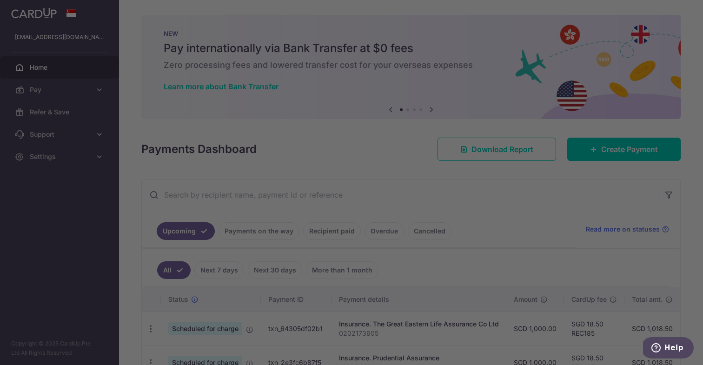
click at [541, 136] on div at bounding box center [355, 184] width 710 height 369
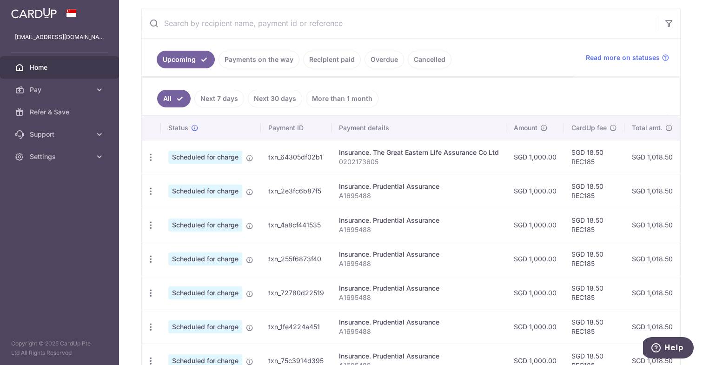
scroll to position [264, 0]
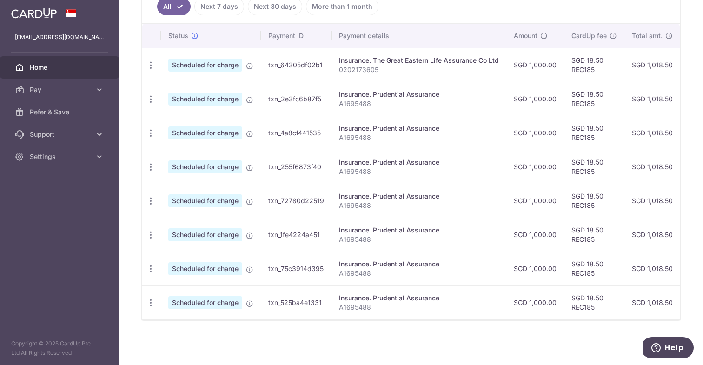
click at [400, 294] on div "Insurance. Prudential Assurance" at bounding box center [419, 298] width 160 height 9
click at [156, 69] on div "Update payment Cancel payment" at bounding box center [150, 65] width 17 height 17
click at [147, 67] on icon "button" at bounding box center [151, 66] width 10 height 10
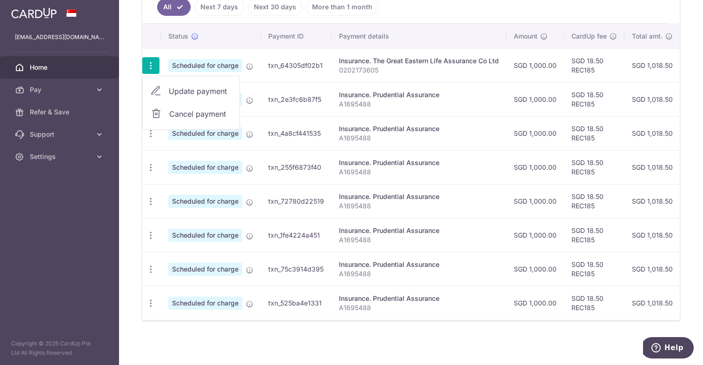
click at [161, 100] on link "Update payment" at bounding box center [191, 91] width 97 height 22
radio input "true"
type input "1,000.00"
type input "14/08/2025"
type input "0202173605"
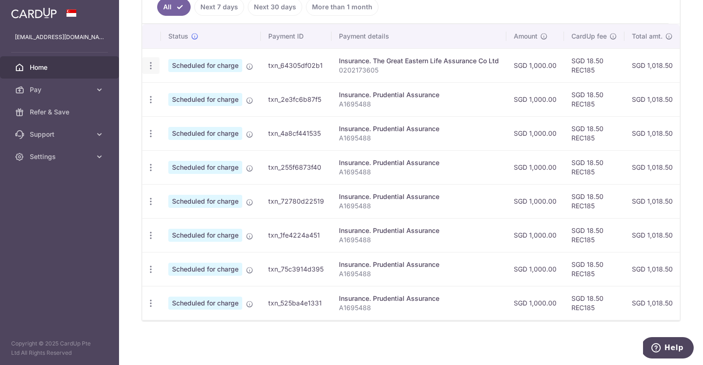
type input "REC185"
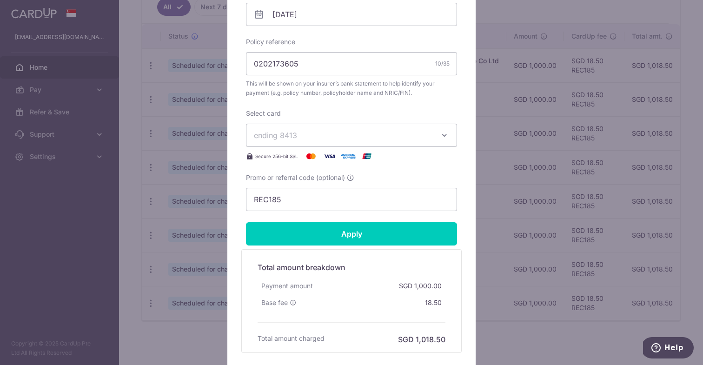
scroll to position [389, 0]
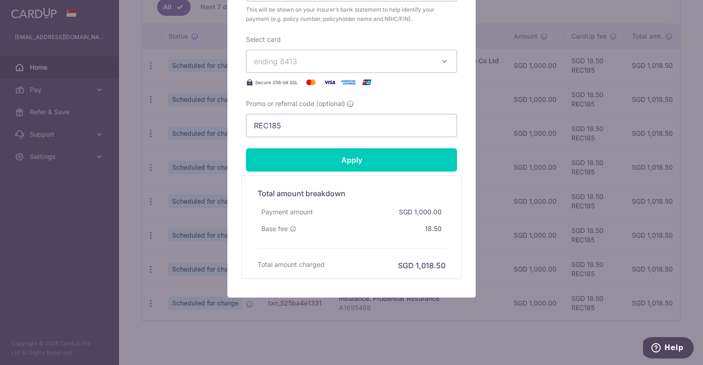
click at [204, 174] on div "Edit payment By clicking apply, you will make changes to all payments to The Gr…" at bounding box center [351, 182] width 703 height 365
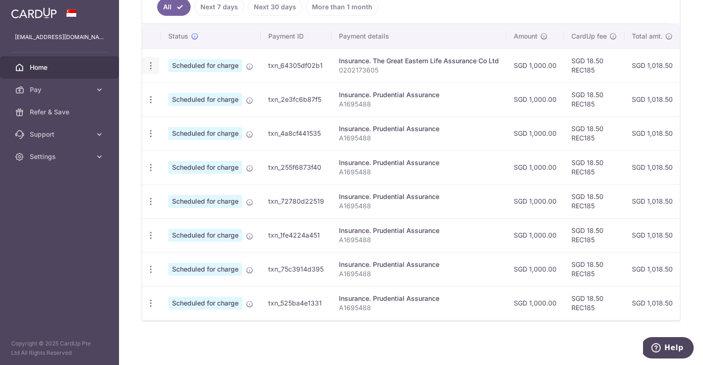
click at [148, 64] on icon "button" at bounding box center [151, 66] width 10 height 10
click at [170, 88] on span "Update payment" at bounding box center [200, 91] width 63 height 11
radio input "true"
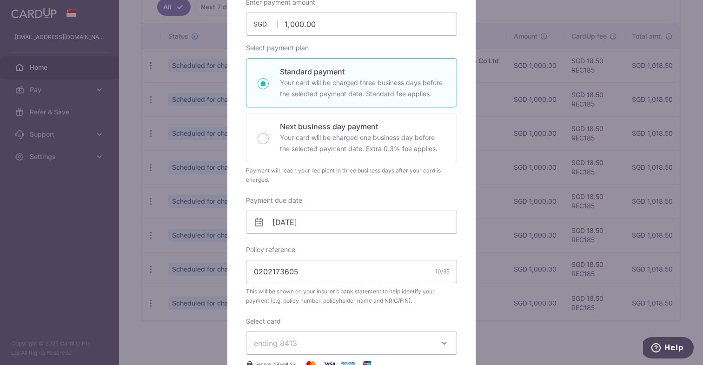
scroll to position [123, 0]
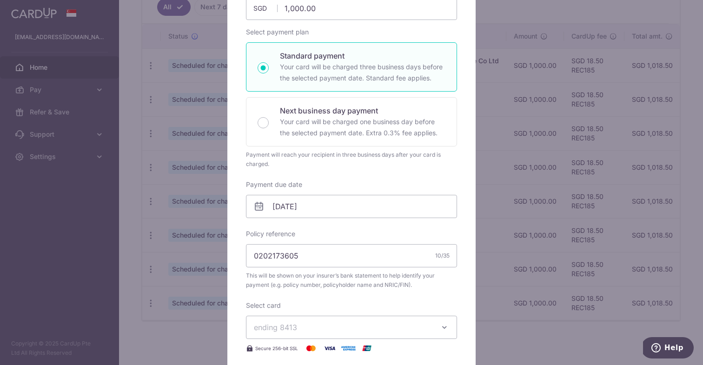
click at [302, 192] on div "Payment due date 14/08/2025 Your card will be charged on" at bounding box center [351, 199] width 211 height 38
click at [300, 206] on input "14/08/2025" at bounding box center [351, 206] width 211 height 23
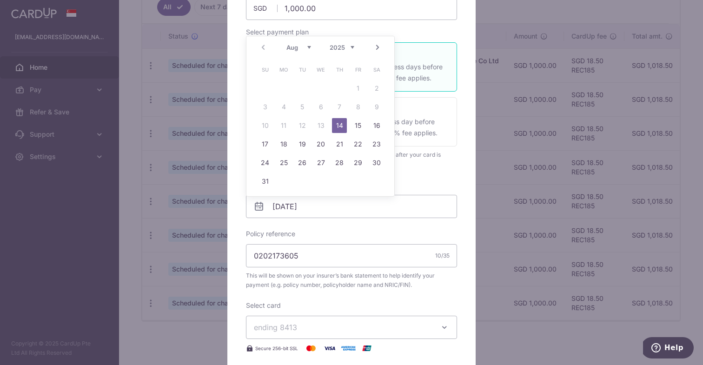
click at [378, 49] on link "Next" at bounding box center [377, 47] width 11 height 11
click at [300, 93] on link "2" at bounding box center [302, 88] width 15 height 15
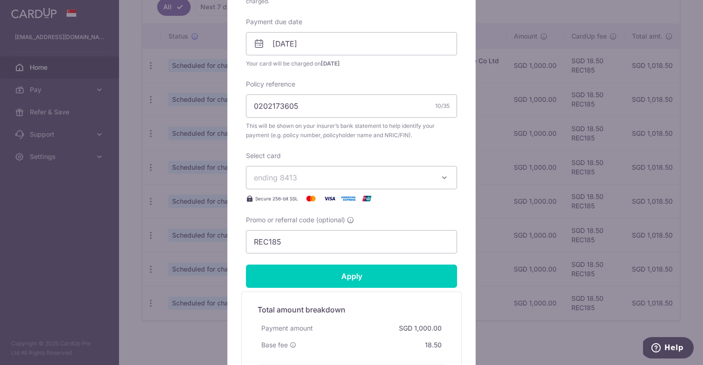
scroll to position [281, 0]
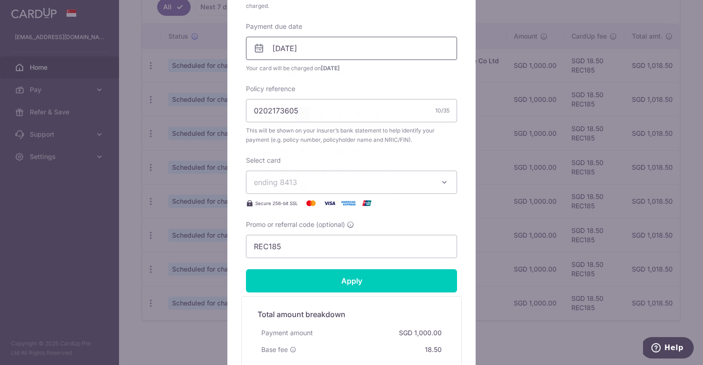
click at [279, 52] on input "[DATE]" at bounding box center [351, 48] width 211 height 23
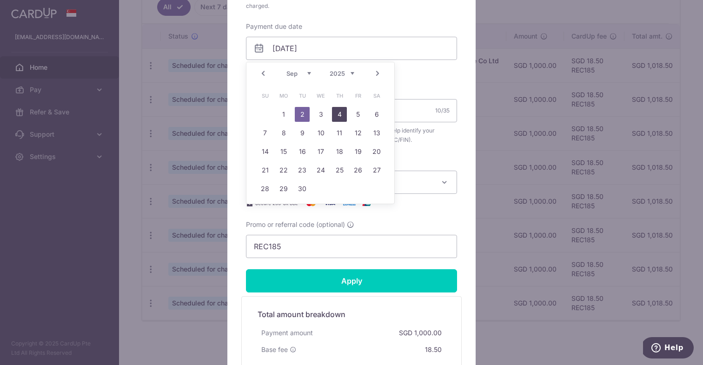
click at [332, 113] on link "4" at bounding box center [339, 114] width 15 height 15
type input "[DATE]"
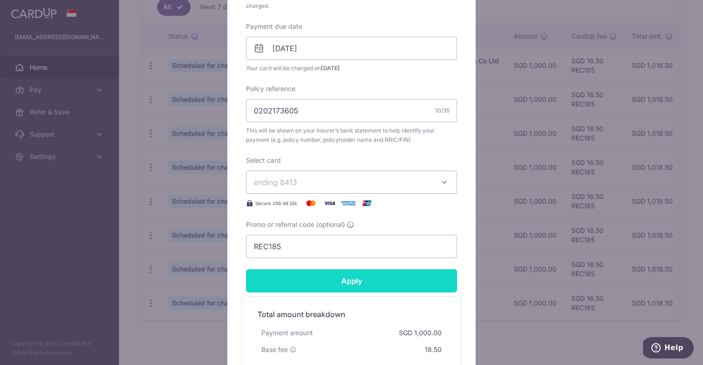
click at [348, 275] on input "Apply" at bounding box center [351, 280] width 211 height 23
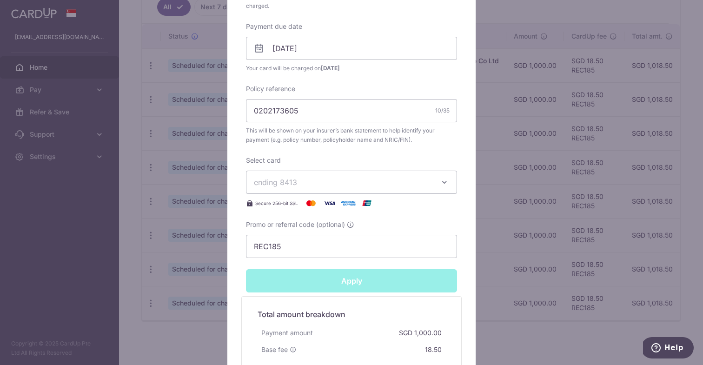
type input "Successfully Applied"
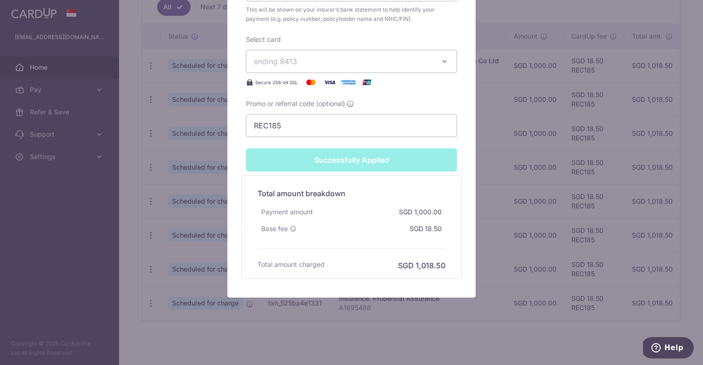
scroll to position [0, 0]
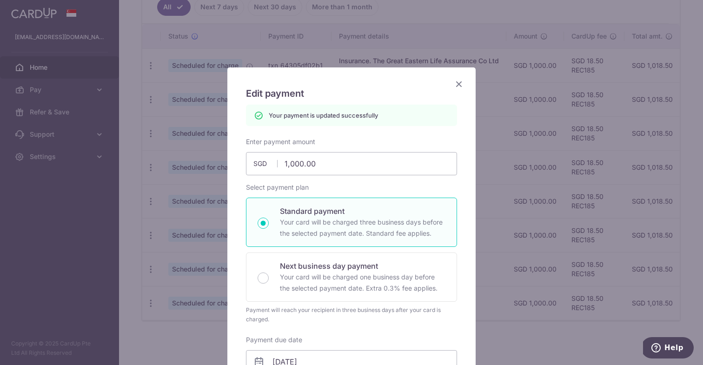
click at [461, 86] on icon "Close" at bounding box center [459, 84] width 11 height 12
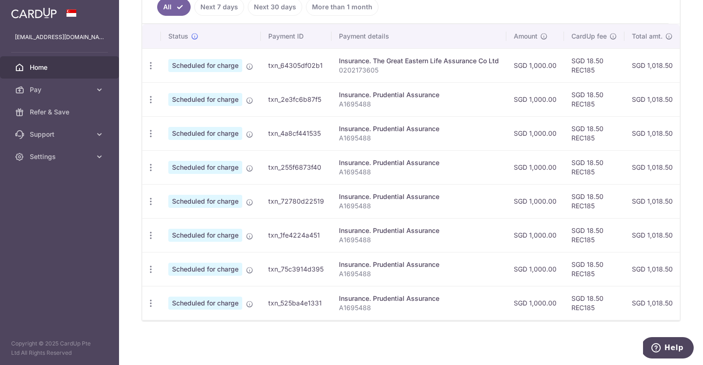
click at [153, 75] on td "Update payment Cancel payment" at bounding box center [151, 65] width 19 height 34
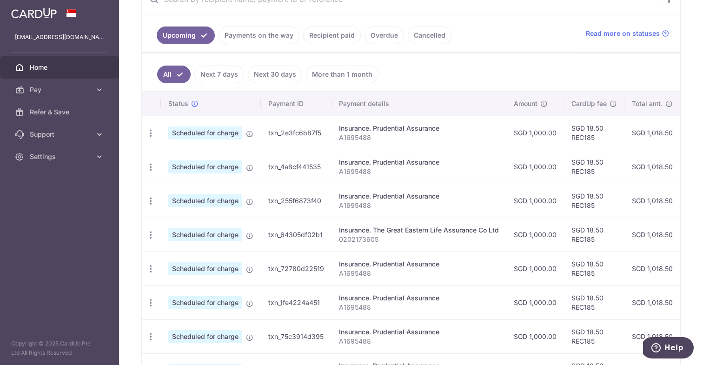
scroll to position [224, 0]
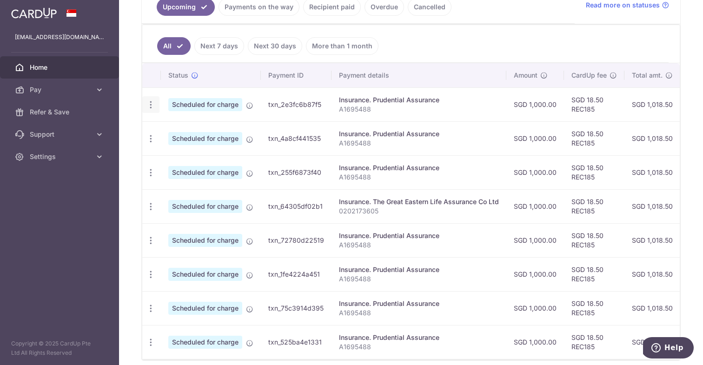
click at [154, 107] on icon "button" at bounding box center [151, 105] width 10 height 10
click at [154, 129] on icon at bounding box center [155, 130] width 11 height 11
radio input "true"
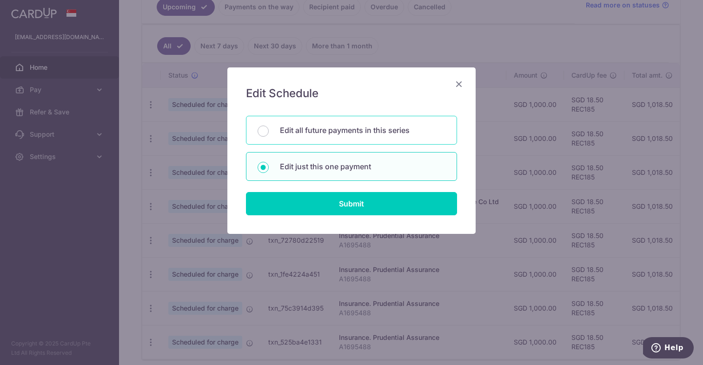
click at [341, 130] on p "Edit all future payments in this series" at bounding box center [363, 130] width 166 height 11
click at [269, 130] on input "Edit all future payments in this series" at bounding box center [263, 131] width 11 height 11
click at [347, 167] on p "Edit just this one payment" at bounding box center [363, 166] width 166 height 11
click at [269, 167] on input "Edit just this one payment" at bounding box center [263, 167] width 11 height 11
radio input "false"
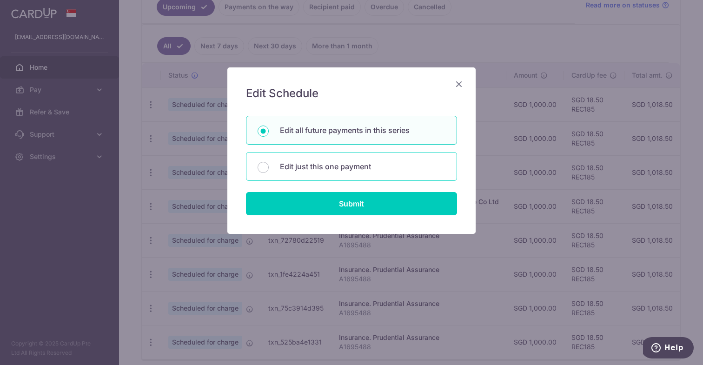
radio input "true"
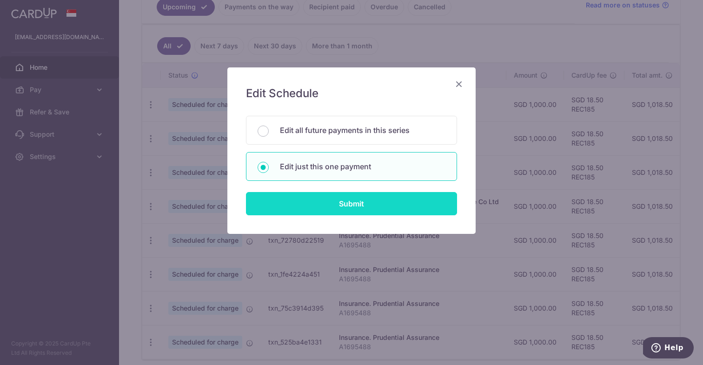
click at [352, 196] on input "Submit" at bounding box center [351, 203] width 211 height 23
radio input "true"
type input "1,000.00"
type input "14/08/2025"
type input "A1695488"
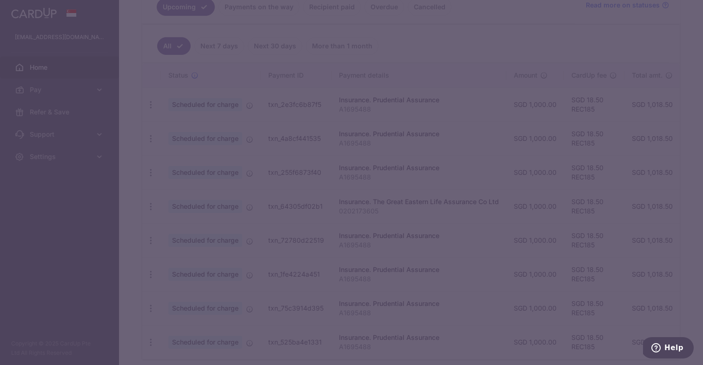
type input "REC185"
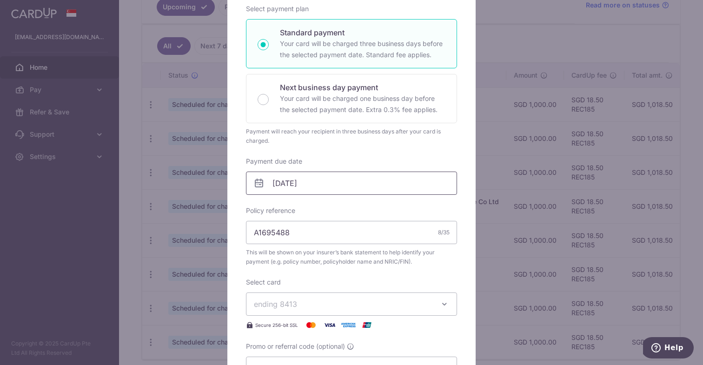
scroll to position [152, 0]
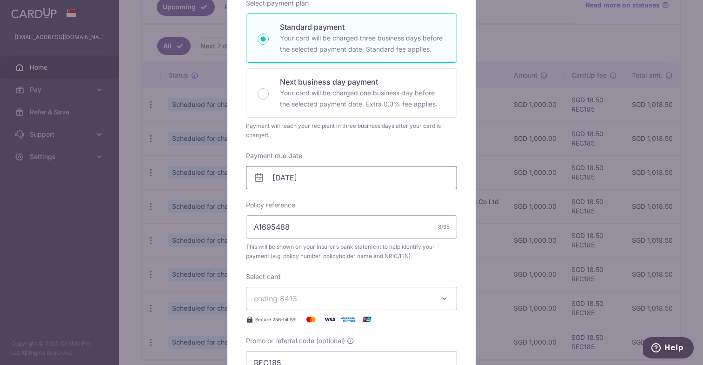
click at [281, 176] on input "14/08/2025" at bounding box center [351, 177] width 211 height 23
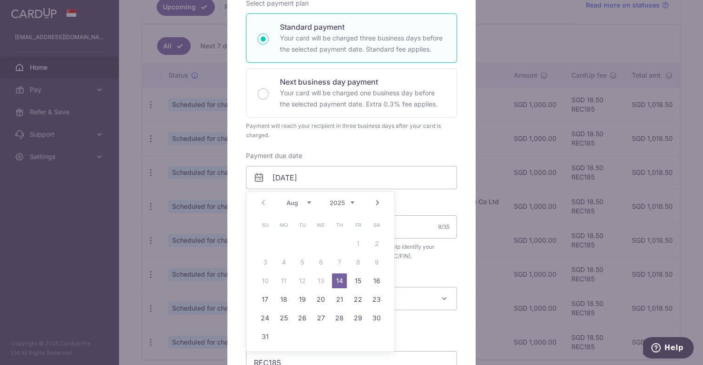
click at [377, 203] on link "Next" at bounding box center [377, 202] width 11 height 11
click at [376, 204] on link "Next" at bounding box center [377, 202] width 11 height 11
click at [189, 211] on div "Edit payment By clicking apply, you will make changes to all payments to Pruden…" at bounding box center [351, 182] width 703 height 365
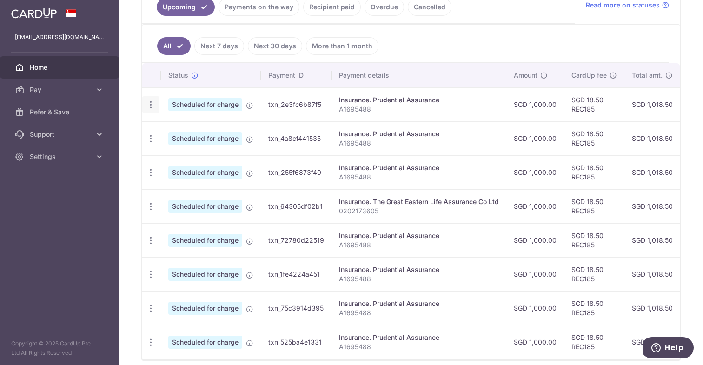
click at [154, 104] on icon "button" at bounding box center [151, 105] width 10 height 10
click at [198, 129] on span "Update payment" at bounding box center [200, 130] width 63 height 11
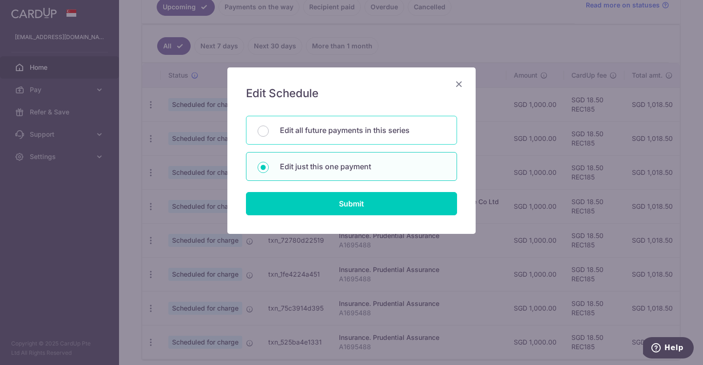
click at [300, 139] on div "Edit all future payments in this series" at bounding box center [351, 130] width 211 height 29
radio input "true"
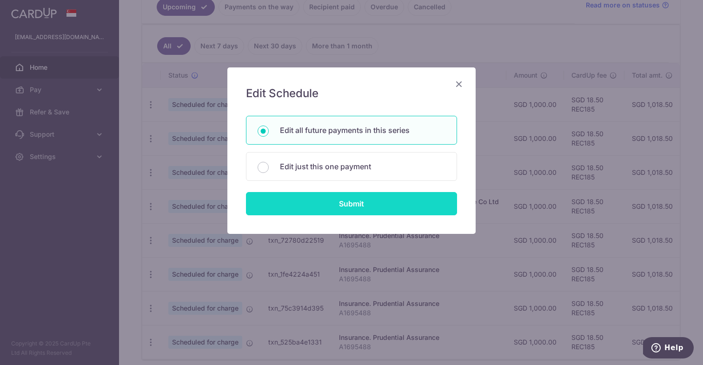
click at [329, 205] on input "Submit" at bounding box center [351, 203] width 211 height 23
radio input "true"
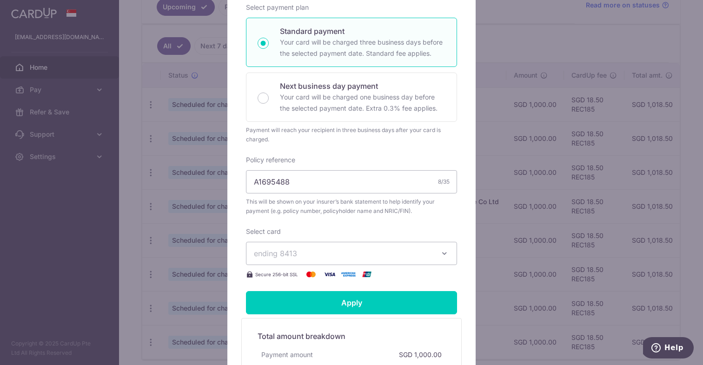
scroll to position [148, 0]
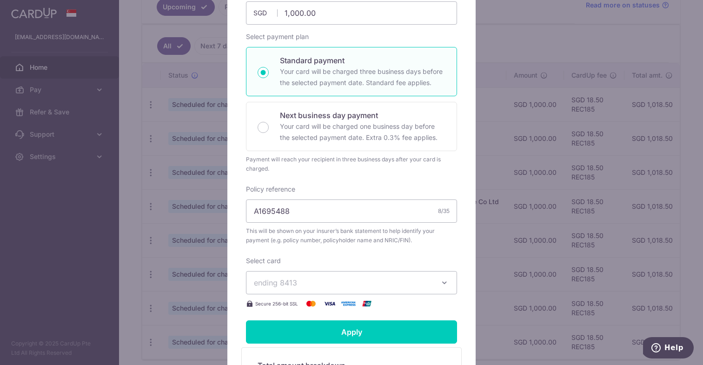
click at [224, 107] on div "Edit payment By clicking apply, you will make changes to all 7 payments to Prud…" at bounding box center [351, 182] width 703 height 365
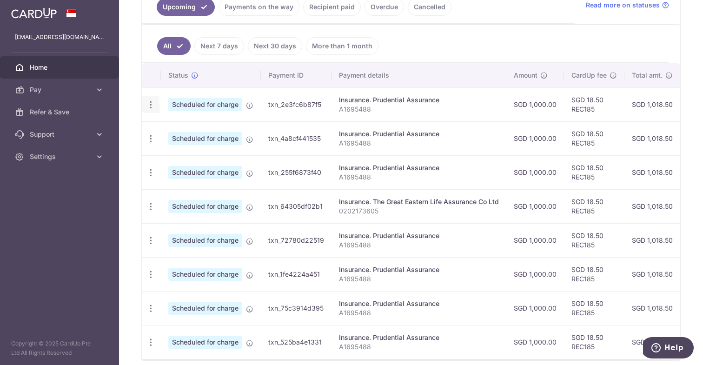
click at [151, 108] on icon "button" at bounding box center [151, 105] width 10 height 10
click at [160, 130] on icon at bounding box center [155, 130] width 11 height 11
radio input "true"
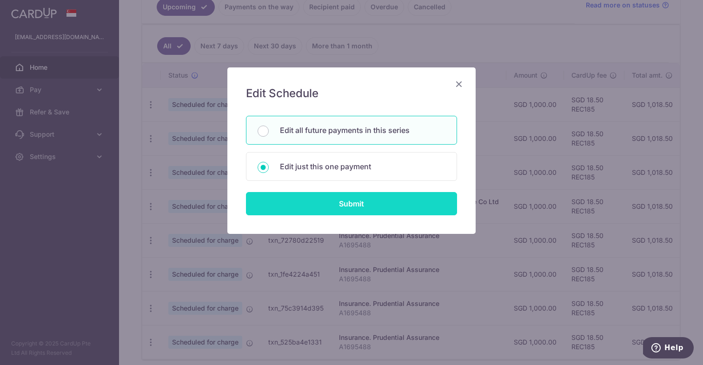
click at [291, 201] on input "Submit" at bounding box center [351, 203] width 211 height 23
radio input "true"
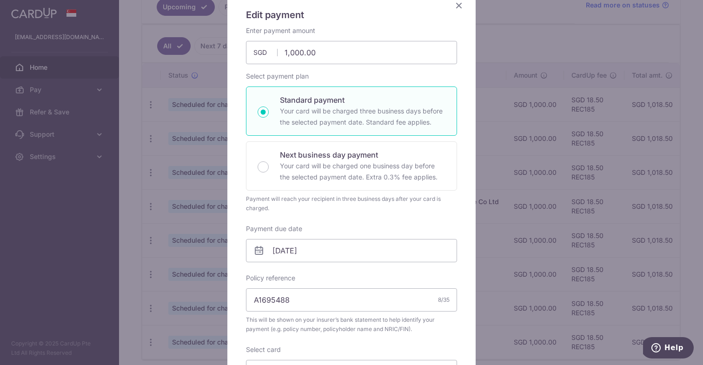
scroll to position [127, 0]
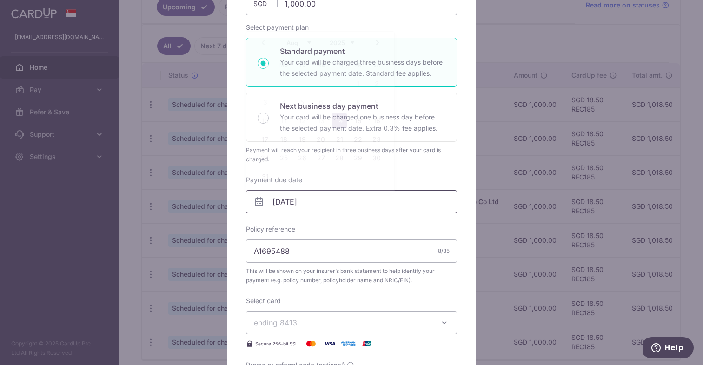
click at [289, 200] on input "14/08/2025" at bounding box center [351, 201] width 211 height 23
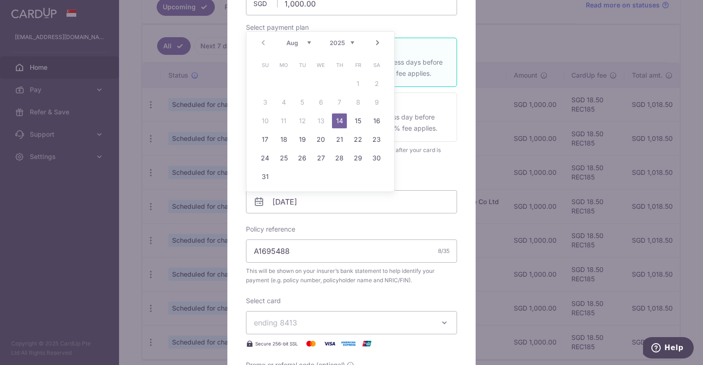
click at [377, 44] on link "Next" at bounding box center [377, 42] width 11 height 11
click at [259, 35] on div "Prev Next Aug Sep Oct Nov Dec 2025 2026 2027 2028 2029 2030 2031 2032 2033 2034…" at bounding box center [321, 43] width 148 height 22
click at [262, 40] on link "Prev" at bounding box center [263, 42] width 11 height 11
click at [355, 87] on link "5" at bounding box center [358, 83] width 15 height 15
type input "[DATE]"
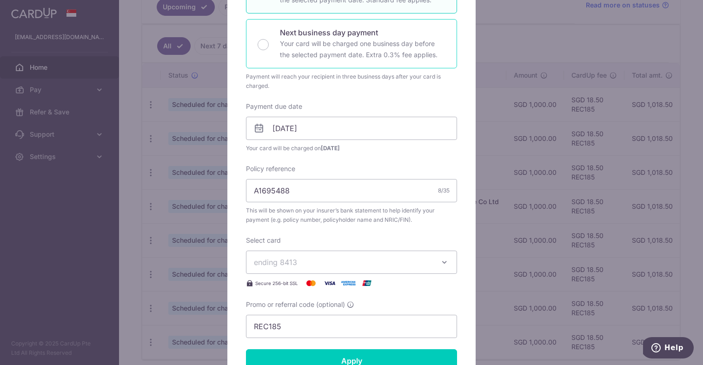
scroll to position [402, 0]
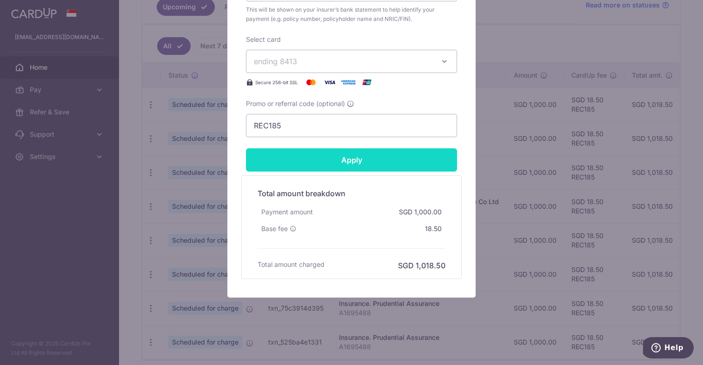
click at [385, 162] on input "Apply" at bounding box center [351, 159] width 211 height 23
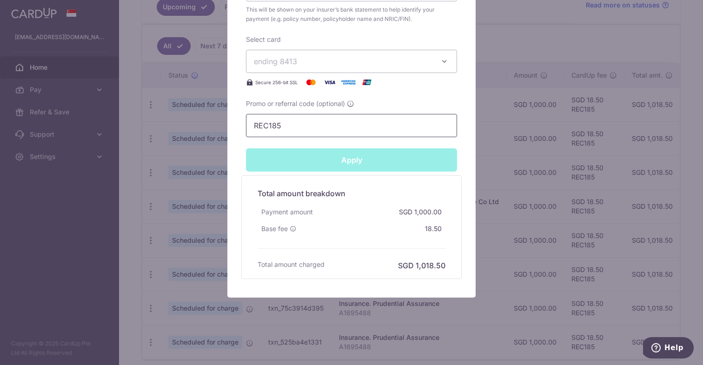
type input "Successfully Applied"
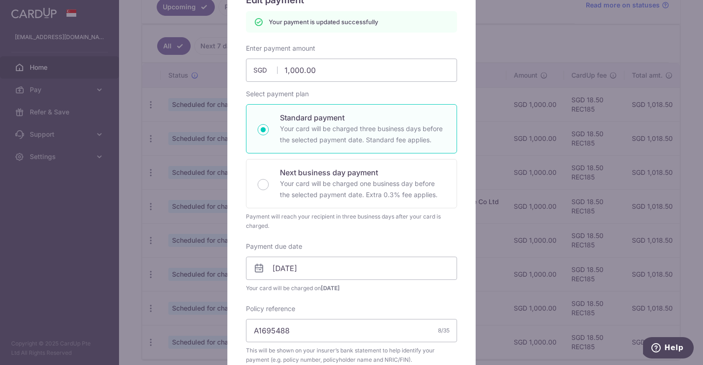
scroll to position [0, 0]
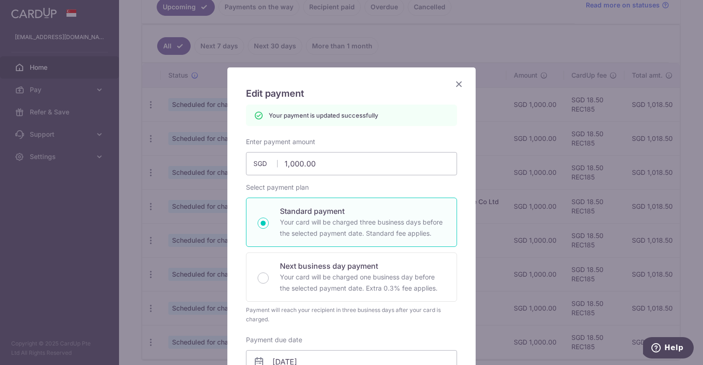
click at [199, 92] on div "Edit payment By clicking apply, you will make changes to all 7 payments to Prud…" at bounding box center [351, 182] width 703 height 365
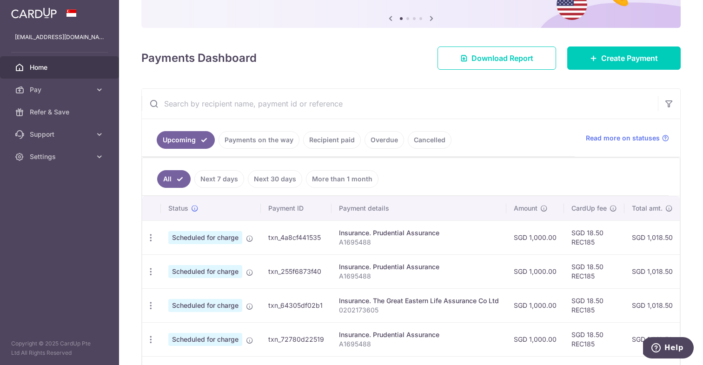
scroll to position [139, 0]
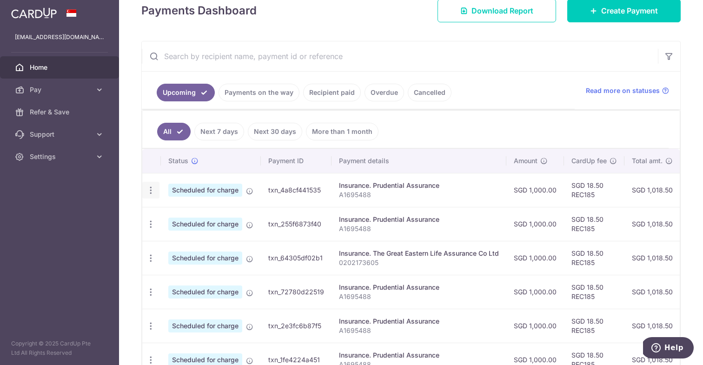
click at [156, 187] on div "Update payment Cancel payment" at bounding box center [150, 190] width 17 height 17
click at [153, 191] on icon "button" at bounding box center [151, 191] width 10 height 10
click at [170, 208] on link "Update payment" at bounding box center [191, 216] width 97 height 22
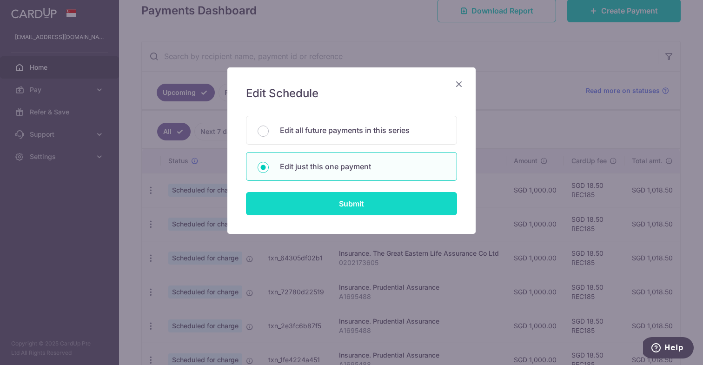
click at [304, 197] on input "Submit" at bounding box center [351, 203] width 211 height 23
radio input "true"
type input "1,000.00"
type input "21/08/2025"
type input "A1695488"
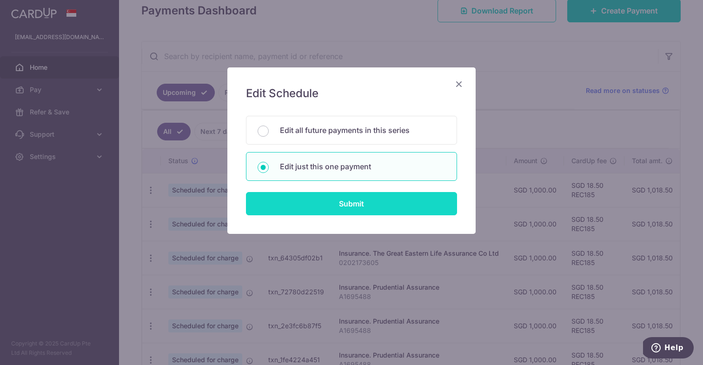
type input "REC185"
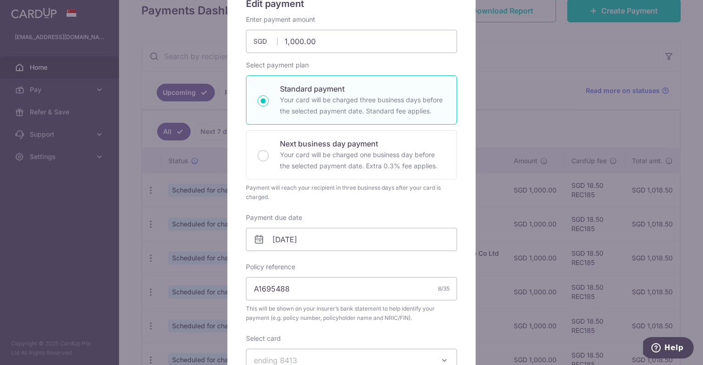
scroll to position [95, 0]
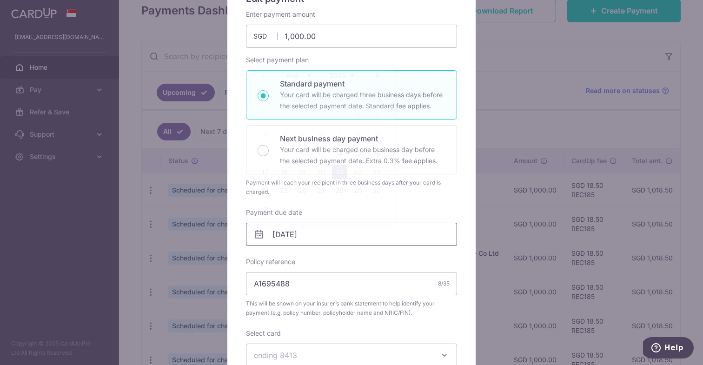
click at [281, 238] on input "21/08/2025" at bounding box center [351, 234] width 211 height 23
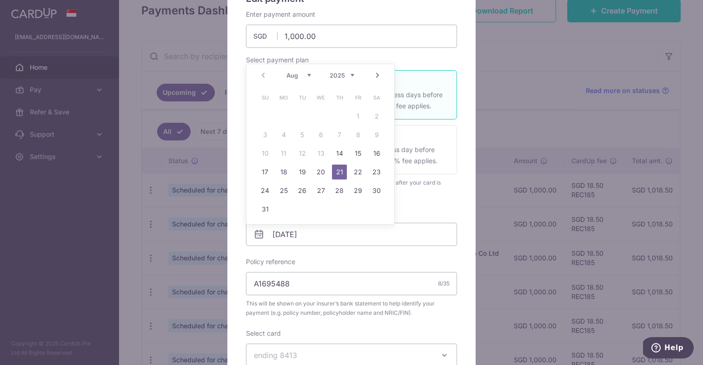
click at [377, 73] on link "Next" at bounding box center [377, 75] width 11 height 11
click at [373, 116] on link "6" at bounding box center [376, 116] width 15 height 15
type input "[DATE]"
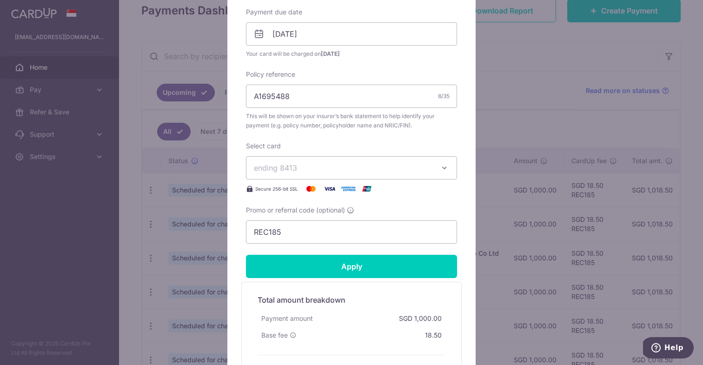
scroll to position [402, 0]
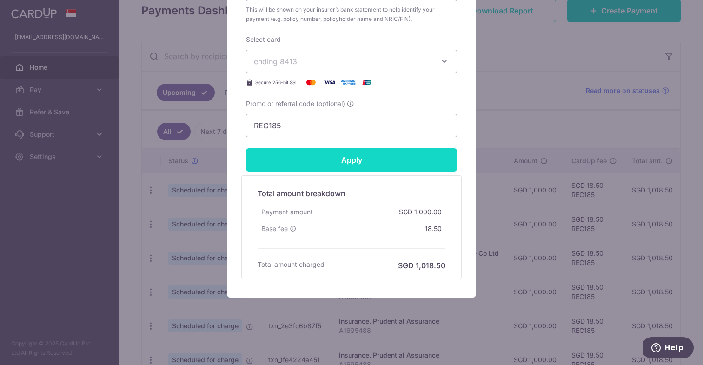
click at [365, 163] on input "Apply" at bounding box center [351, 159] width 211 height 23
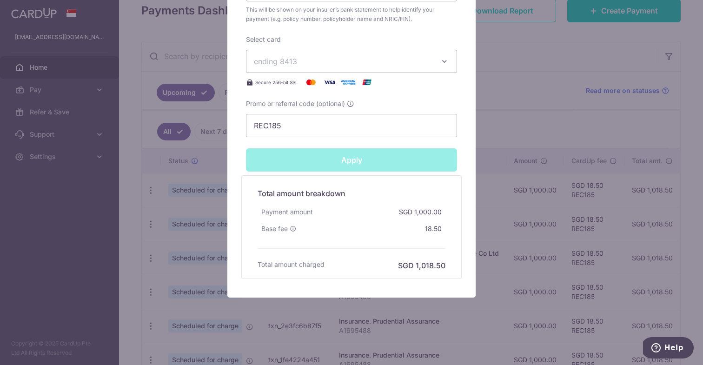
type input "Successfully Applied"
click at [205, 235] on div "Edit payment By clicking apply, you will make changes to all payments to Pruden…" at bounding box center [351, 182] width 703 height 365
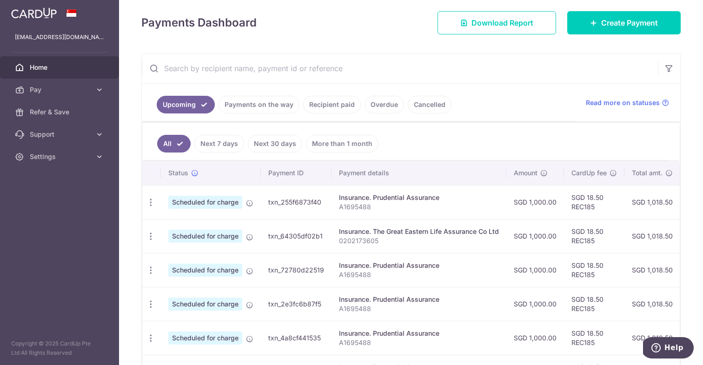
scroll to position [133, 0]
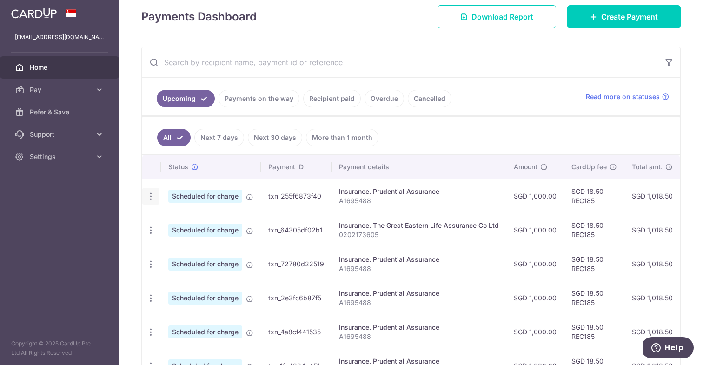
click at [152, 194] on icon "button" at bounding box center [151, 197] width 10 height 10
click at [167, 217] on link "Update payment" at bounding box center [191, 222] width 97 height 22
radio input "true"
click at [150, 194] on icon "button" at bounding box center [151, 197] width 10 height 10
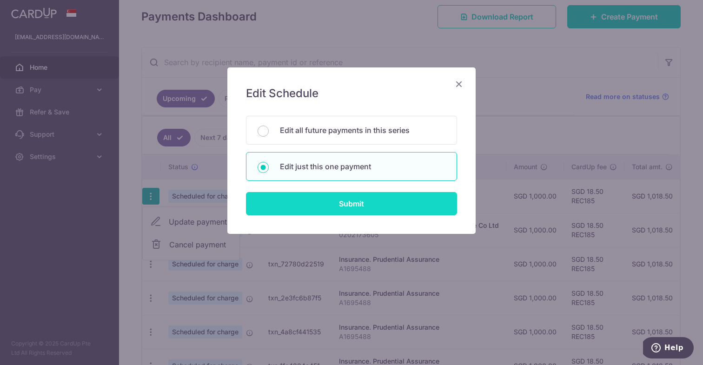
click at [313, 202] on input "Submit" at bounding box center [351, 203] width 211 height 23
radio input "true"
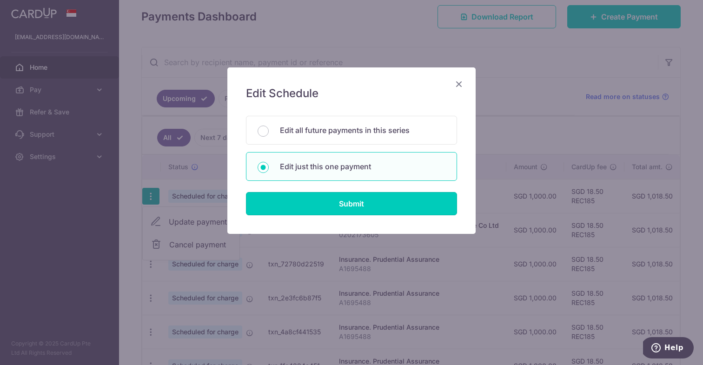
type input "1,000.00"
type input "[DATE]"
type input "A1695488"
type input "REC185"
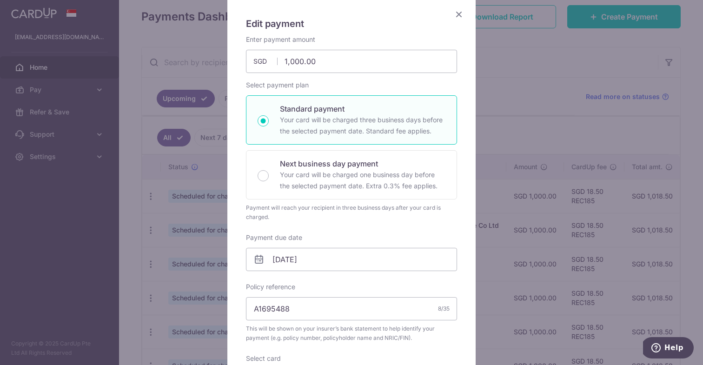
scroll to position [93, 0]
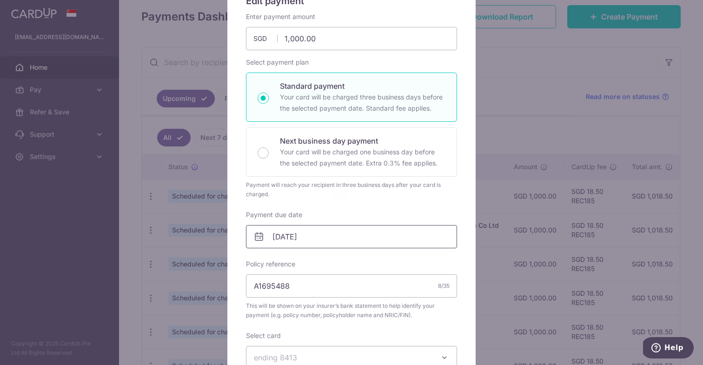
click at [277, 239] on input "28/08/2025" at bounding box center [351, 236] width 211 height 23
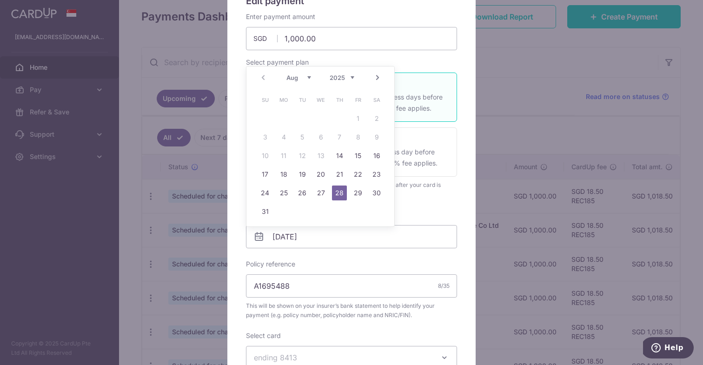
click at [375, 80] on link "Next" at bounding box center [377, 77] width 11 height 11
click at [266, 141] on link "7" at bounding box center [265, 137] width 15 height 15
type input "[DATE]"
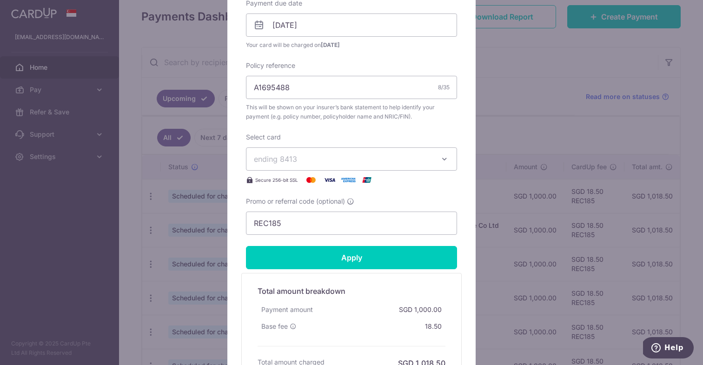
scroll to position [402, 0]
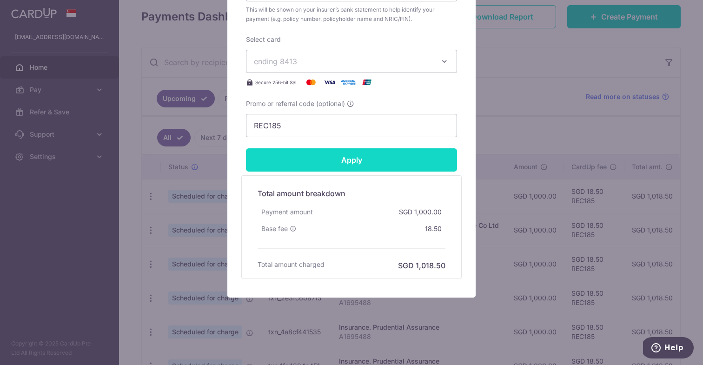
click at [362, 165] on input "Apply" at bounding box center [351, 159] width 211 height 23
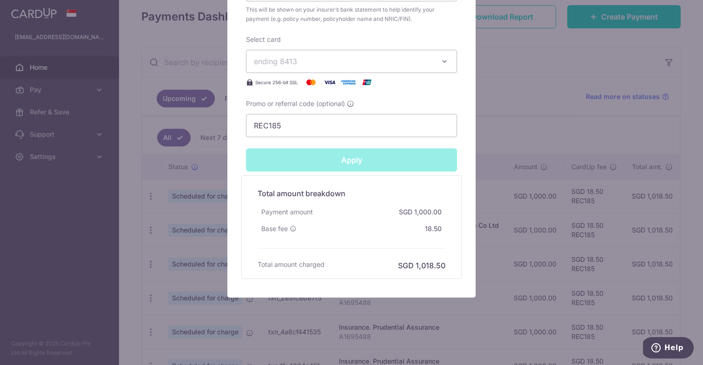
type input "Successfully Applied"
click at [220, 226] on div "Edit payment By clicking apply, you will make changes to all payments to Pruden…" at bounding box center [351, 182] width 703 height 365
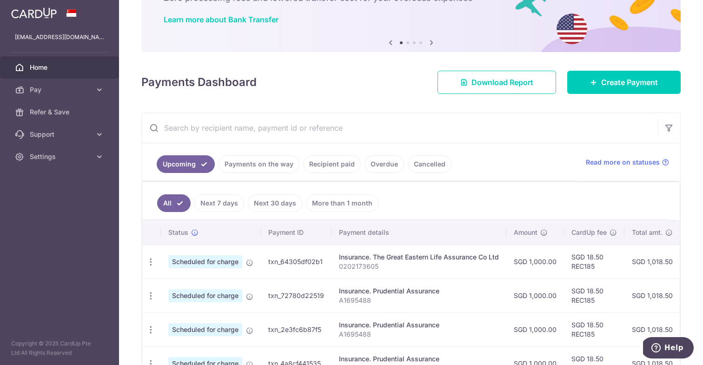
scroll to position [169, 0]
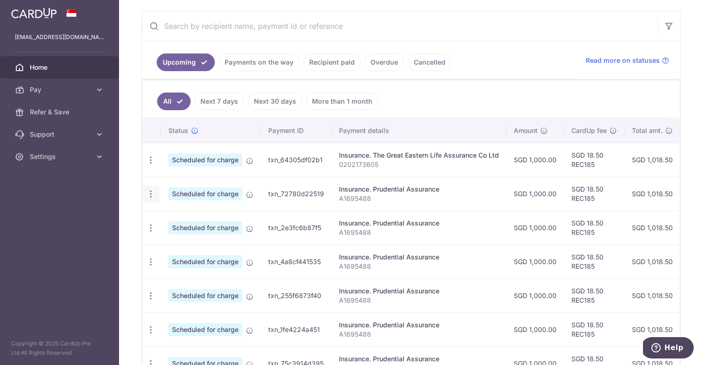
click at [154, 165] on icon "button" at bounding box center [151, 160] width 10 height 10
click at [172, 217] on span "Update payment" at bounding box center [200, 219] width 63 height 11
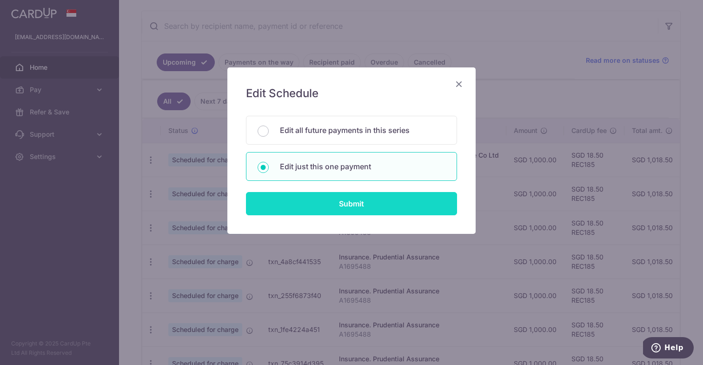
click at [307, 194] on input "Submit" at bounding box center [351, 203] width 211 height 23
radio input "true"
type input "1,000.00"
type input "[DATE]"
type input "A1695488"
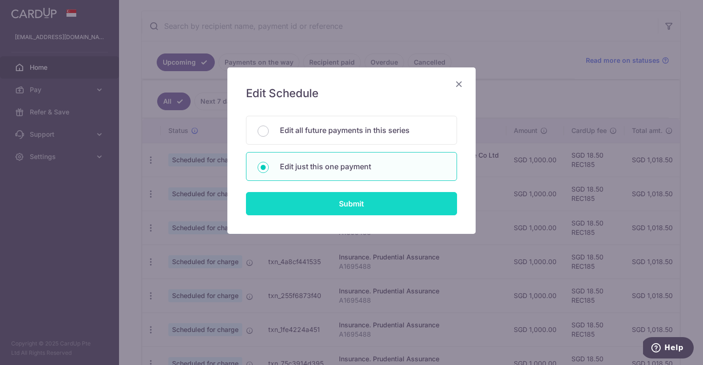
type input "REC185"
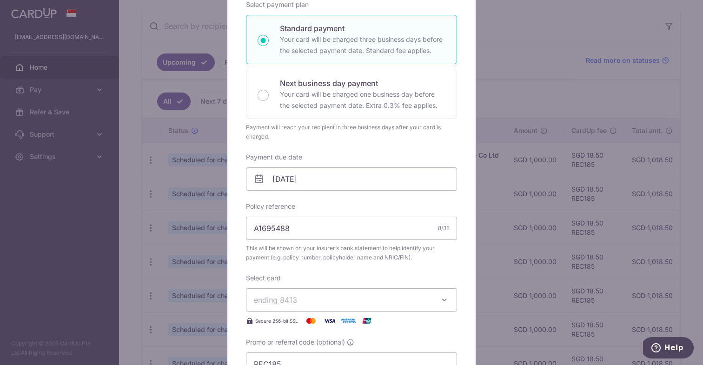
scroll to position [171, 0]
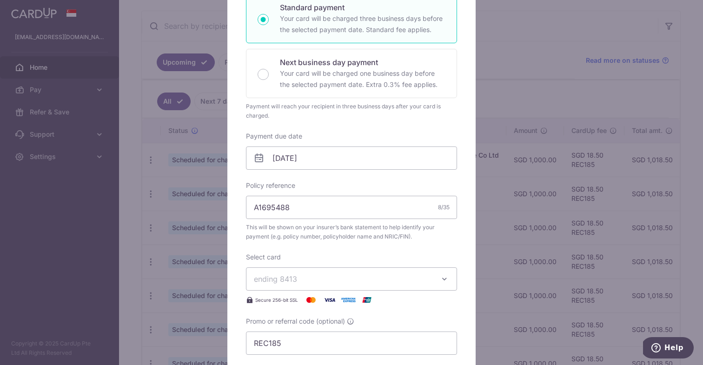
click at [203, 209] on div "Edit payment By clicking apply, you will make changes to all payments to Pruden…" at bounding box center [351, 182] width 703 height 365
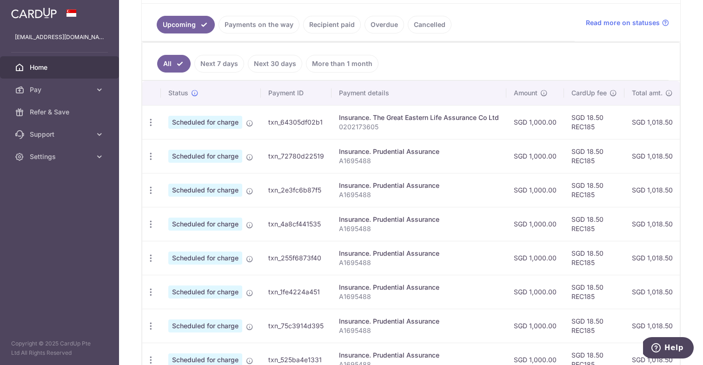
scroll to position [264, 0]
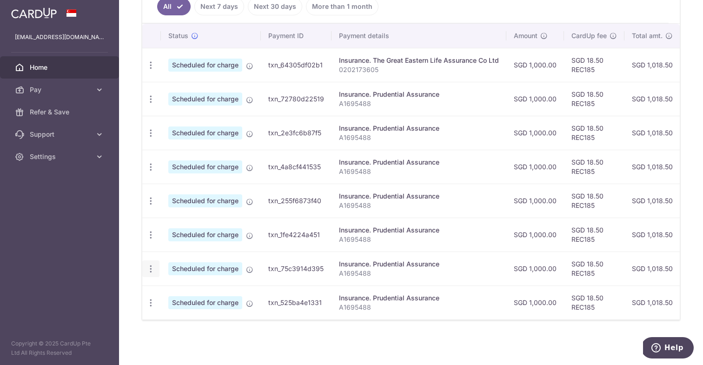
click at [155, 70] on icon "button" at bounding box center [151, 65] width 10 height 10
click at [166, 287] on link "Update payment" at bounding box center [191, 294] width 97 height 22
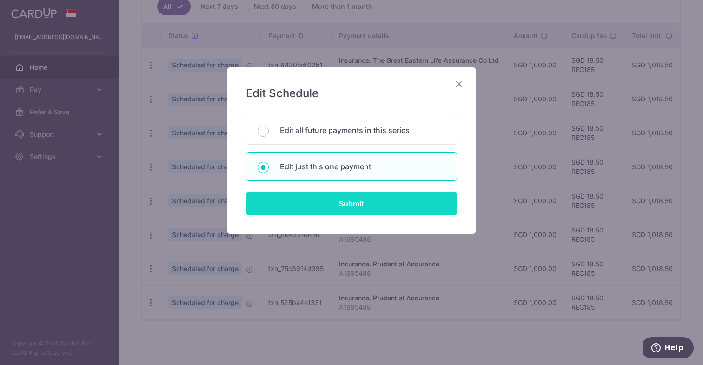
click at [276, 196] on input "Submit" at bounding box center [351, 203] width 211 height 23
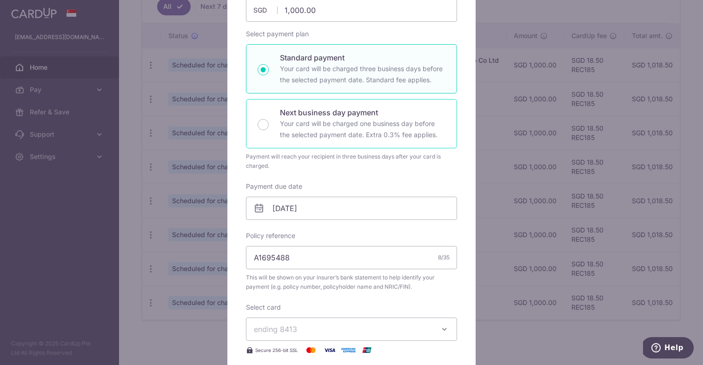
scroll to position [174, 0]
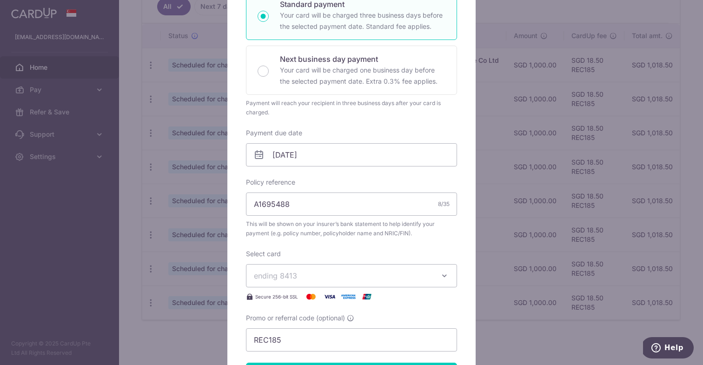
click at [191, 214] on div "Edit payment By clicking apply, you will make changes to all payments to Pruden…" at bounding box center [351, 182] width 703 height 365
